Goal: Transaction & Acquisition: Purchase product/service

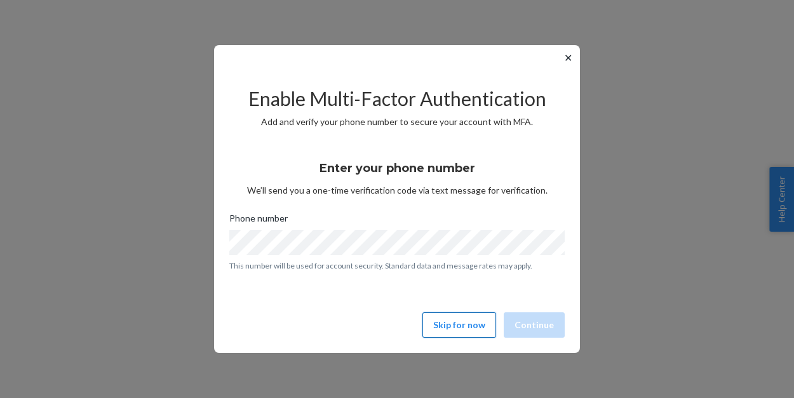
click at [459, 325] on button "Skip for now" at bounding box center [459, 324] width 74 height 25
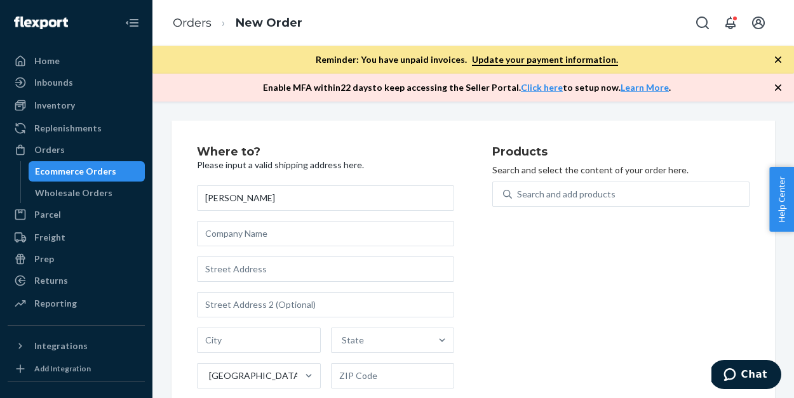
type input "[PERSON_NAME]"
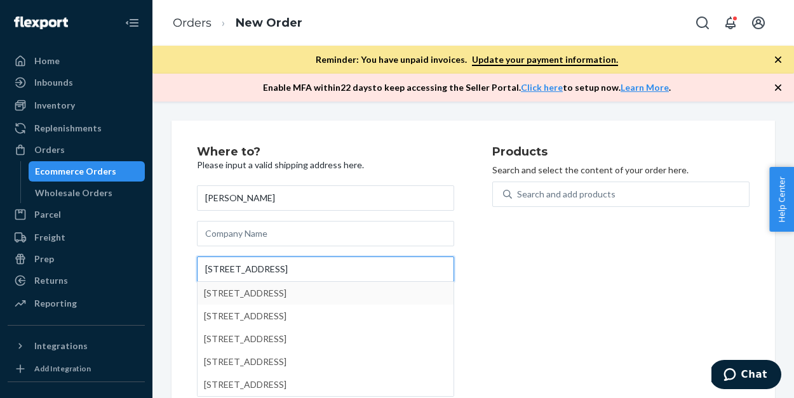
type input "[STREET_ADDRESS]"
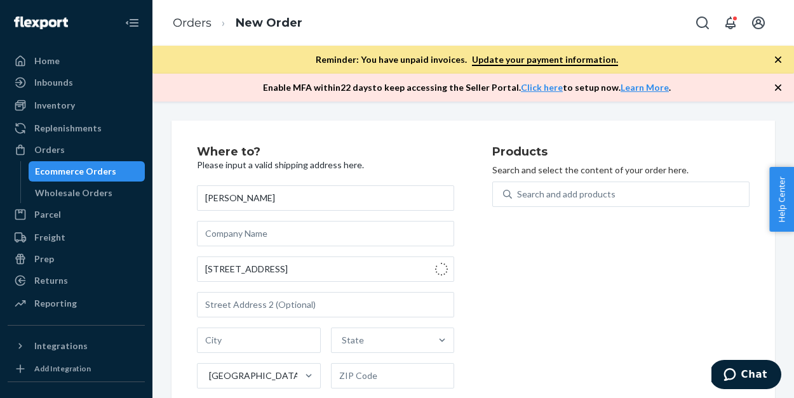
type input "[GEOGRAPHIC_DATA]"
type input "33139"
type input "[STREET_ADDRESS]"
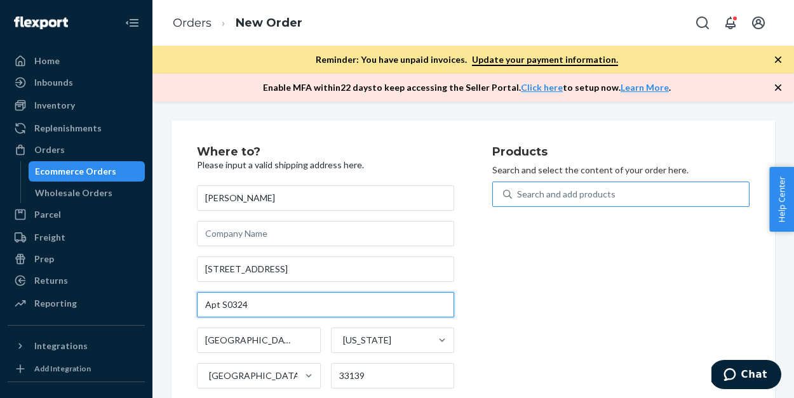
type input "Apt S0324"
click at [551, 191] on div "Search and add products" at bounding box center [566, 194] width 98 height 13
click at [518, 191] on input "0 results available. Use Up and Down to choose options, press Enter to select t…" at bounding box center [517, 194] width 1 height 13
type input "b"
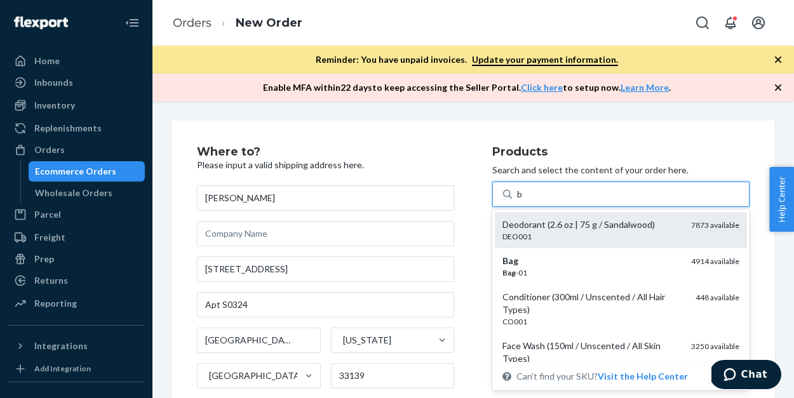
click at [554, 230] on div "Deodorant (2.6 oz | 75 g / Sandalwood)" at bounding box center [591, 224] width 178 height 13
click at [523, 201] on input "b" at bounding box center [520, 194] width 6 height 13
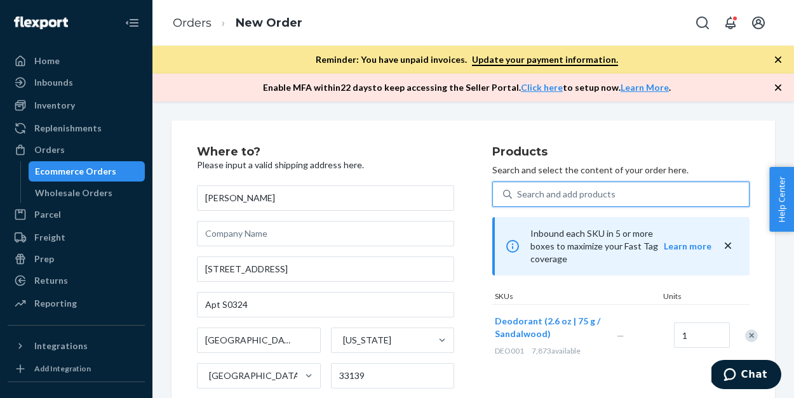
click at [540, 194] on div "Search and add products" at bounding box center [566, 194] width 98 height 13
click at [518, 194] on input "0 results available. Select is focused ,type to refine list, press Down to open…" at bounding box center [517, 194] width 1 height 13
type input "b"
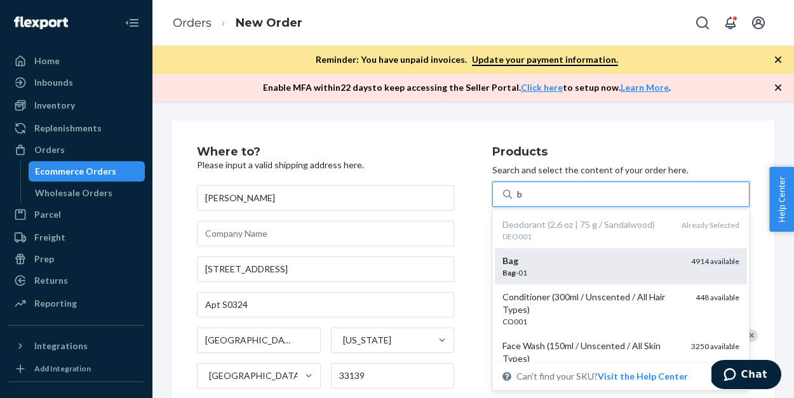
click at [536, 265] on div "Bag" at bounding box center [591, 261] width 178 height 13
click at [523, 201] on input "b" at bounding box center [520, 194] width 6 height 13
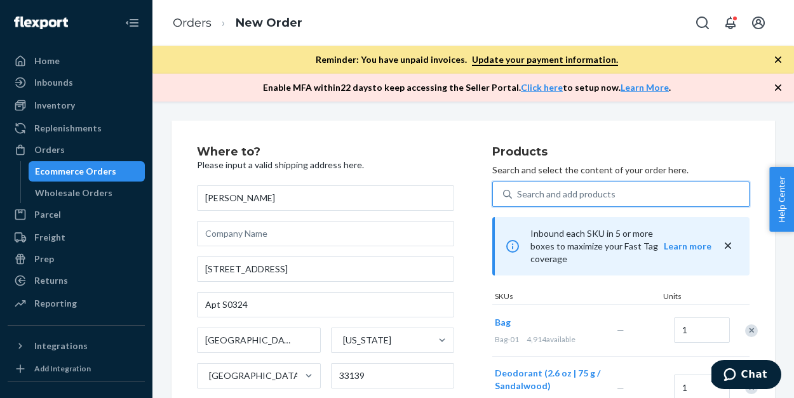
click at [525, 197] on div "Search and add products" at bounding box center [566, 194] width 98 height 13
click at [518, 197] on input "0 results available. Select is focused ,type to refine list, press Down to open…" at bounding box center [517, 194] width 1 height 13
type input "b"
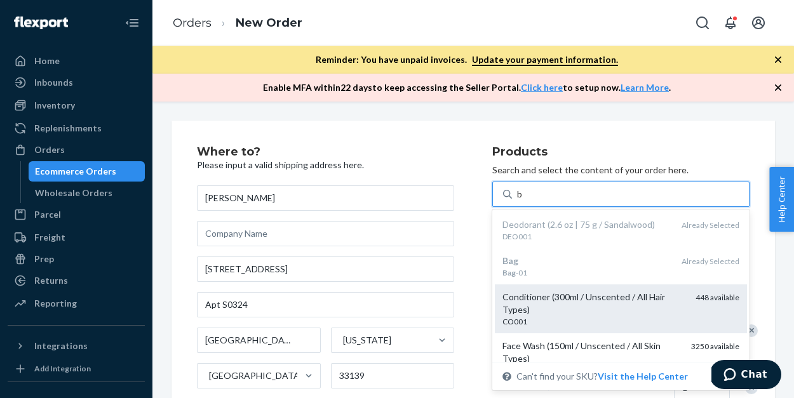
click at [533, 303] on div "Conditioner (300ml / Unscented / All Hair Types)" at bounding box center [593, 303] width 183 height 25
click at [523, 201] on input "b" at bounding box center [520, 194] width 6 height 13
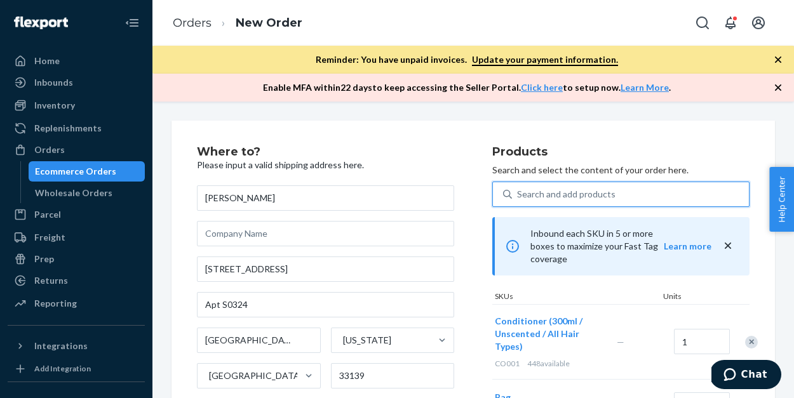
click at [529, 183] on div "Search and add products" at bounding box center [630, 194] width 237 height 23
click at [518, 188] on input "0 results available. Use Up and Down to choose options, press Enter to select t…" at bounding box center [517, 194] width 1 height 13
click at [531, 194] on div "Search and add products" at bounding box center [566, 194] width 98 height 13
click at [518, 194] on input "0 results available. Use Up and Down to choose options, press Enter to select t…" at bounding box center [517, 194] width 1 height 13
type input "b"
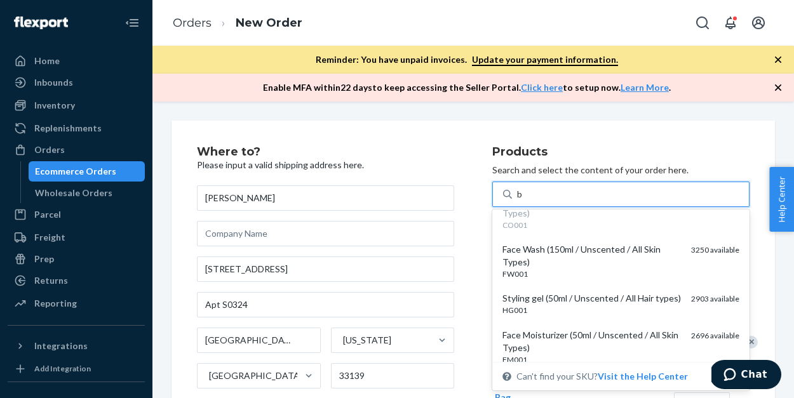
scroll to position [105, 0]
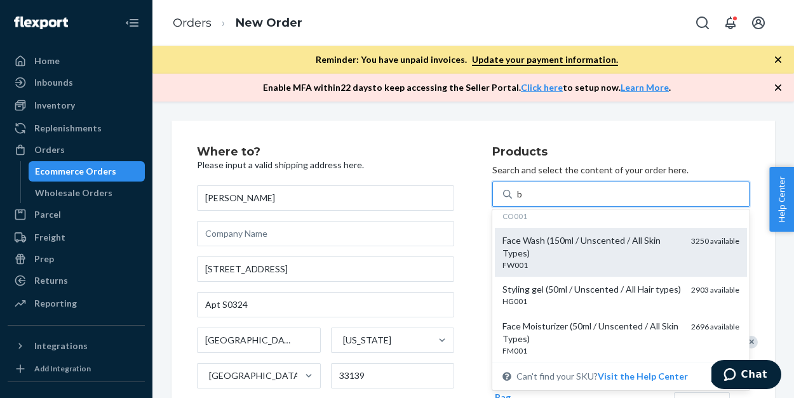
click at [540, 244] on div "Face Wash (150ml / Unscented / All Skin Types)" at bounding box center [591, 246] width 178 height 25
click at [523, 201] on input "b" at bounding box center [520, 194] width 6 height 13
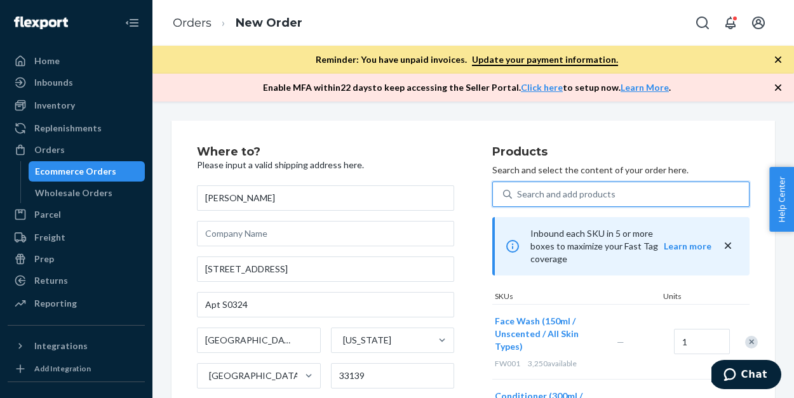
click at [540, 193] on div "Search and add products" at bounding box center [566, 194] width 98 height 13
click at [518, 193] on input "0 results available. Use Up and Down to choose options, press Enter to select t…" at bounding box center [517, 194] width 1 height 13
type input "b"
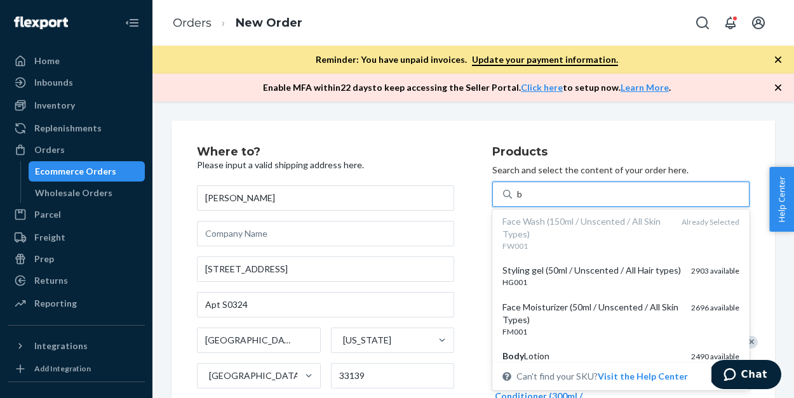
scroll to position [153, 0]
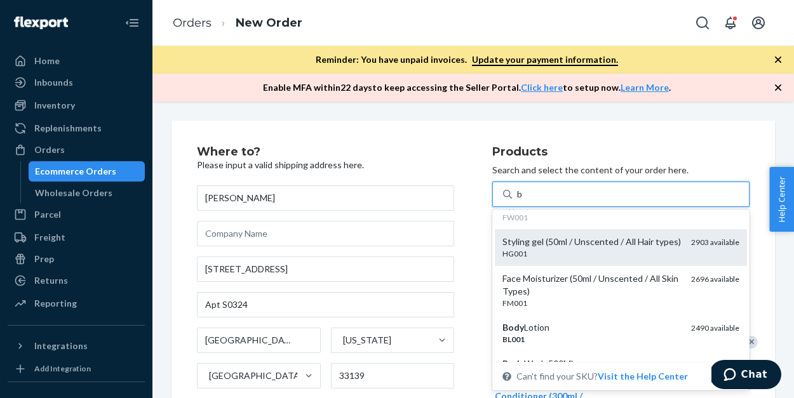
click at [545, 248] on div "HG001" at bounding box center [591, 253] width 178 height 11
click at [523, 201] on input "b" at bounding box center [520, 194] width 6 height 13
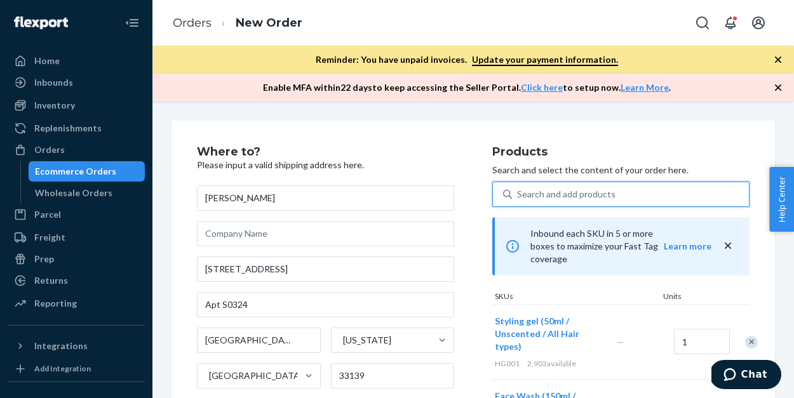
click at [540, 196] on div "Search and add products" at bounding box center [566, 194] width 98 height 13
click at [518, 196] on input "0 results available. Select is focused ,type to refine list, press Down to open…" at bounding box center [517, 194] width 1 height 13
type input "b"
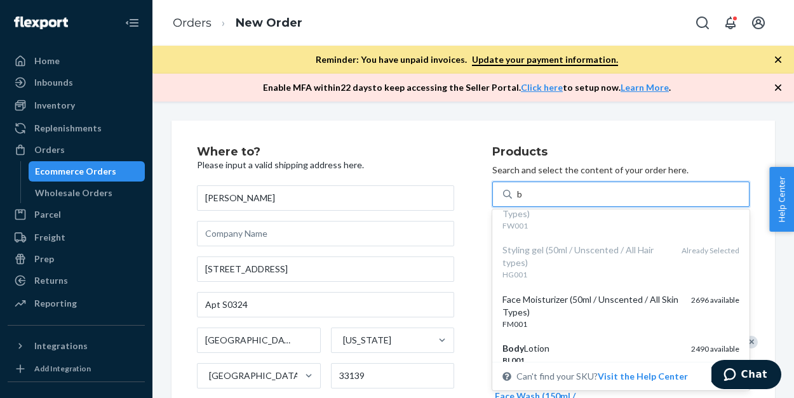
scroll to position [185, 0]
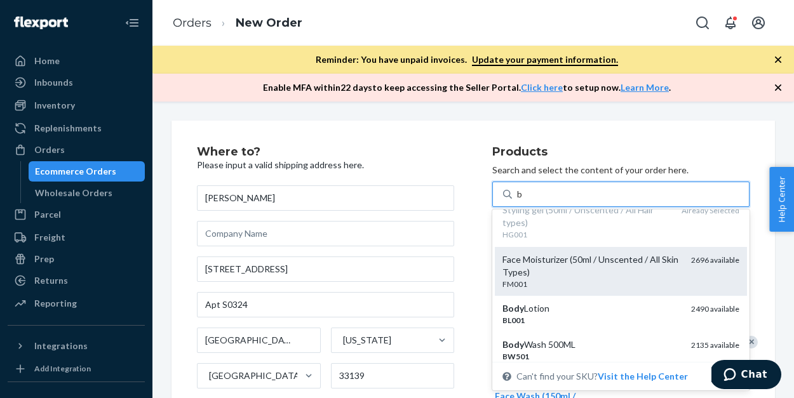
click at [550, 267] on div "Face Moisturizer (50ml / Unscented / All Skin Types)" at bounding box center [591, 265] width 178 height 25
click at [523, 201] on input "b" at bounding box center [520, 194] width 6 height 13
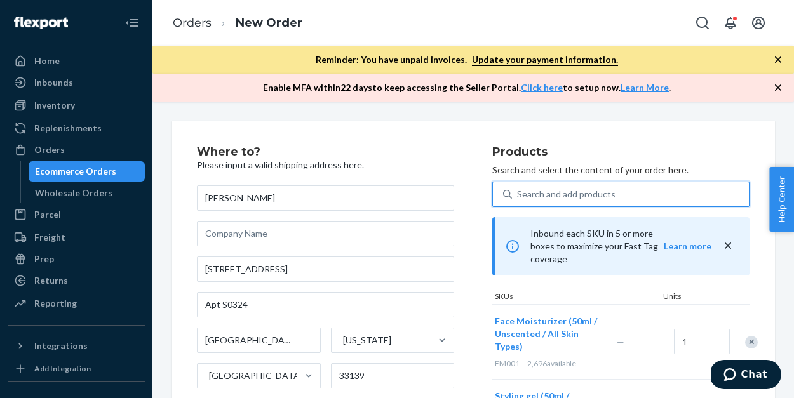
click at [542, 195] on div "Search and add products" at bounding box center [566, 194] width 98 height 13
click at [518, 195] on input "0 results available. Select is focused ,type to refine list, press Down to open…" at bounding box center [517, 194] width 1 height 13
type input "b"
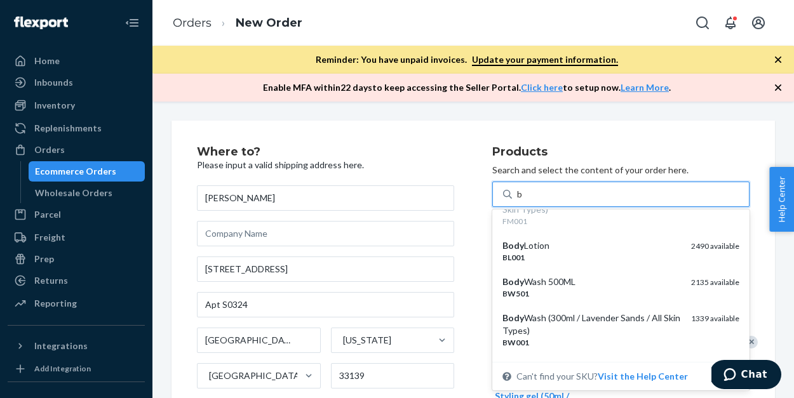
scroll to position [269, 0]
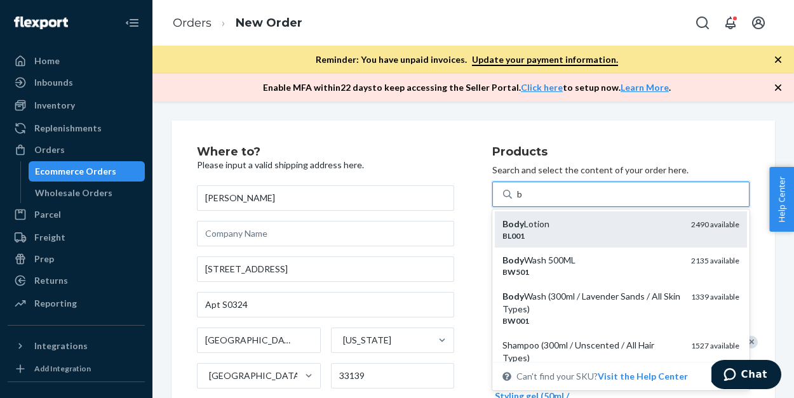
click at [543, 225] on div "Body Lotion" at bounding box center [591, 224] width 178 height 13
click at [523, 201] on input "b" at bounding box center [520, 194] width 6 height 13
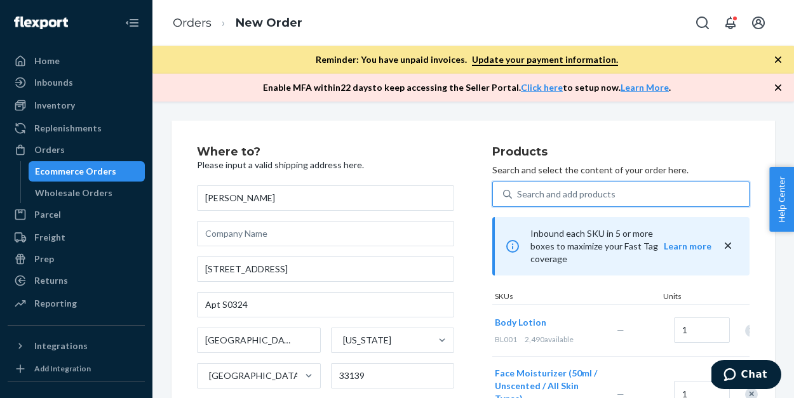
click at [543, 197] on div "Search and add products" at bounding box center [566, 194] width 98 height 13
click at [518, 197] on input "0 results available. Select is focused ,type to refine list, press Down to open…" at bounding box center [517, 194] width 1 height 13
type input "b"
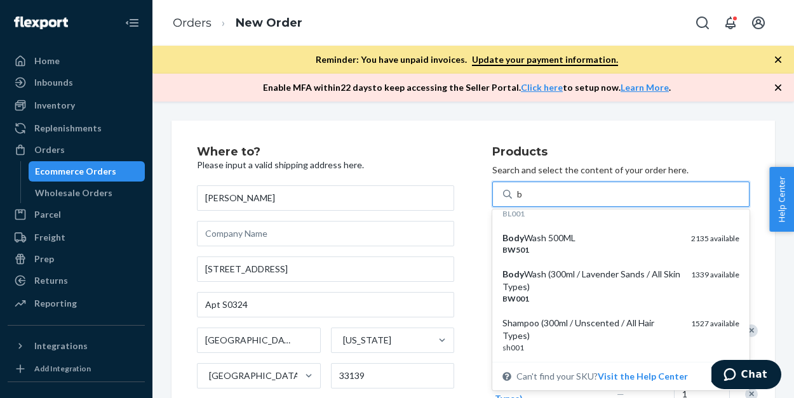
scroll to position [298, 0]
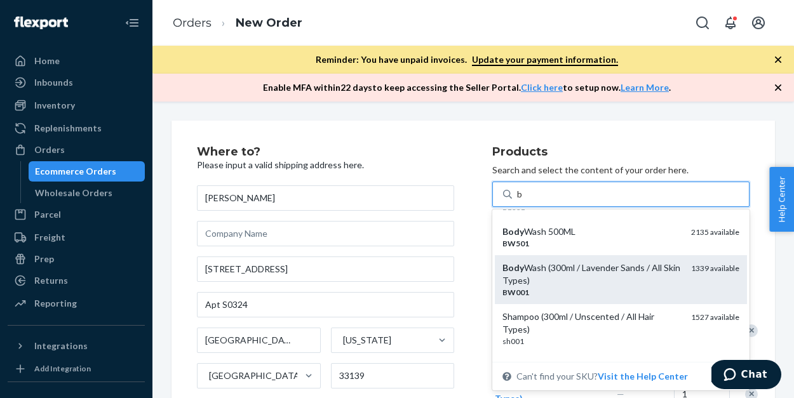
click at [555, 285] on div "Body Wash (300ml / Lavender Sands / All Skin Types)" at bounding box center [591, 274] width 178 height 25
click at [523, 201] on input "b" at bounding box center [520, 194] width 6 height 13
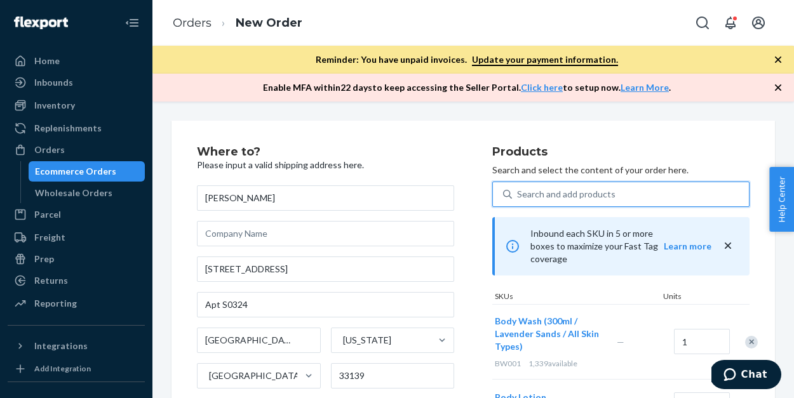
click at [536, 194] on div "Search and add products" at bounding box center [566, 194] width 98 height 13
click at [518, 194] on input "0 results available. Select is focused ,type to refine list, press Down to open…" at bounding box center [517, 194] width 1 height 13
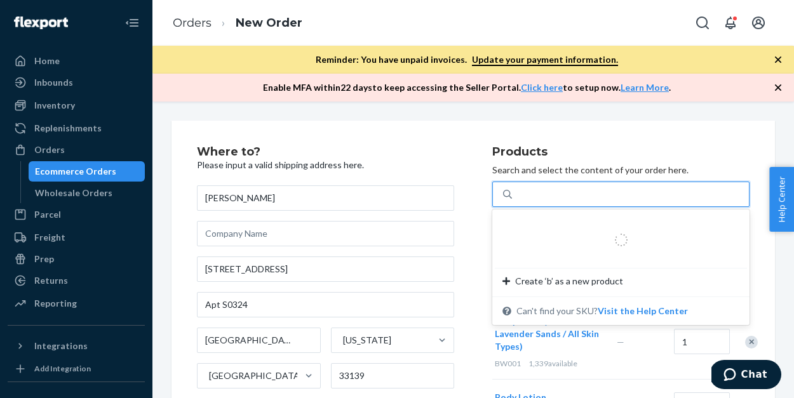
type input "b"
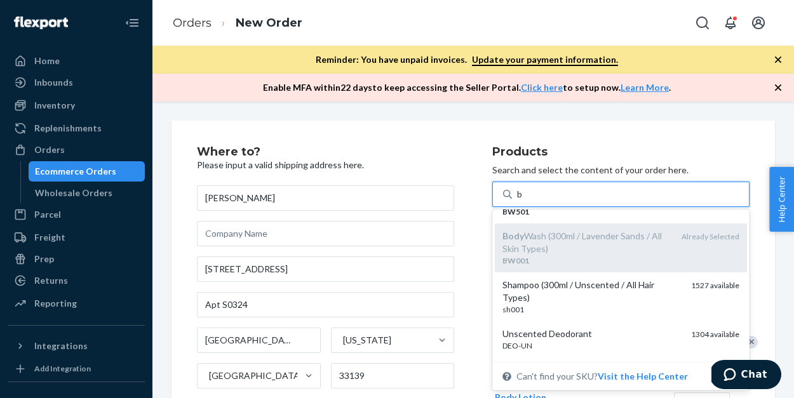
scroll to position [333, 0]
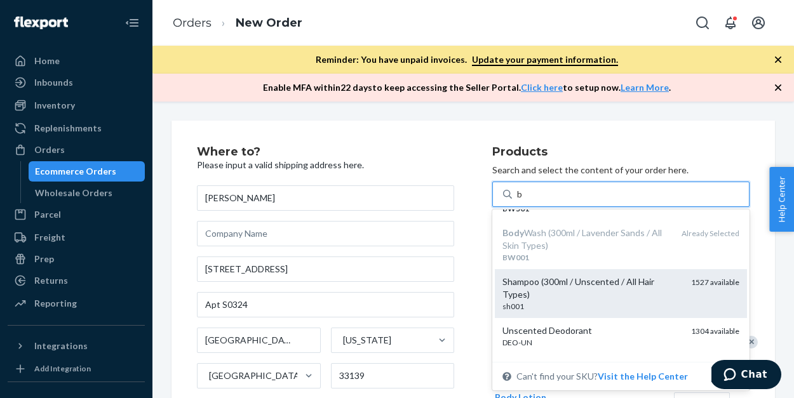
click at [547, 281] on div "Shampoo (300ml / Unscented / All Hair Types)" at bounding box center [591, 288] width 178 height 25
click at [523, 201] on input "b" at bounding box center [520, 194] width 6 height 13
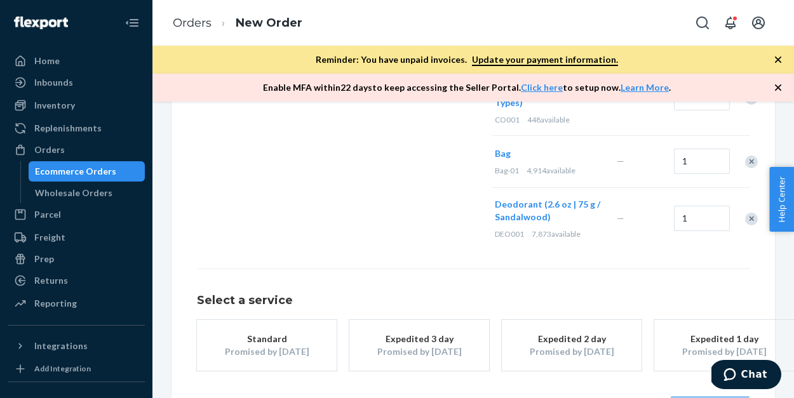
scroll to position [682, 0]
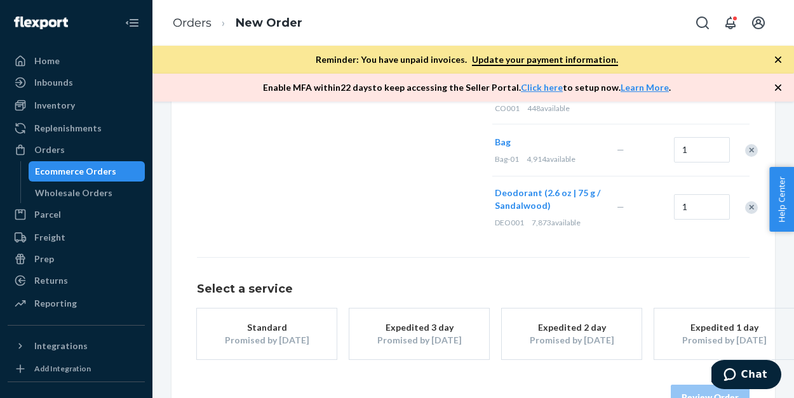
click at [266, 334] on div "Promised by [DATE]" at bounding box center [267, 340] width 102 height 13
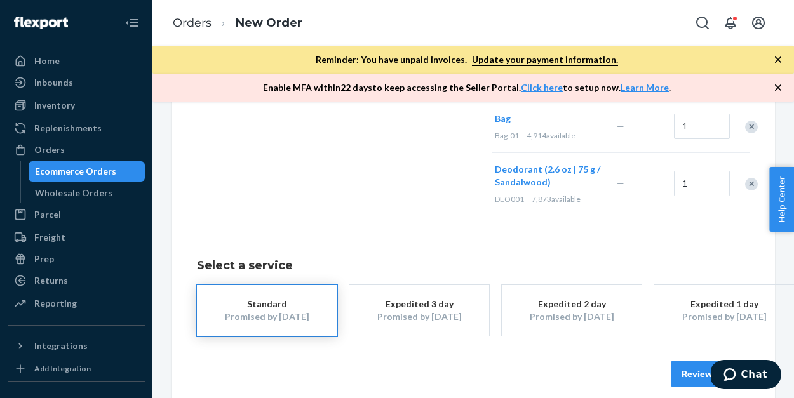
scroll to position [705, 0]
click at [686, 362] on button "Review Order" at bounding box center [709, 374] width 79 height 25
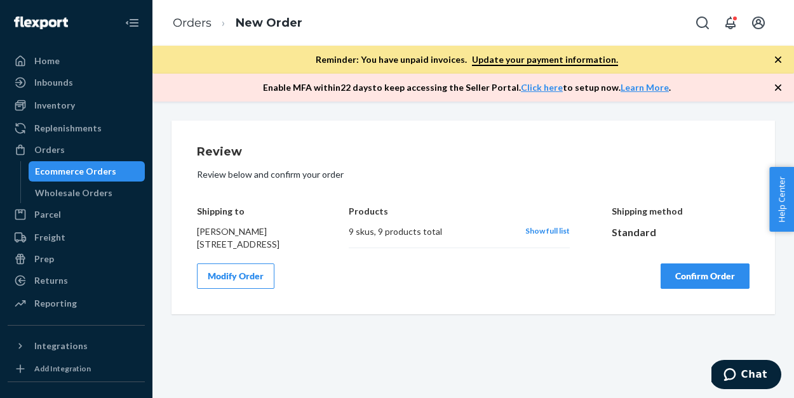
scroll to position [0, 0]
click at [684, 289] on button "Confirm Order" at bounding box center [704, 275] width 89 height 25
